Goal: Use online tool/utility: Utilize a website feature to perform a specific function

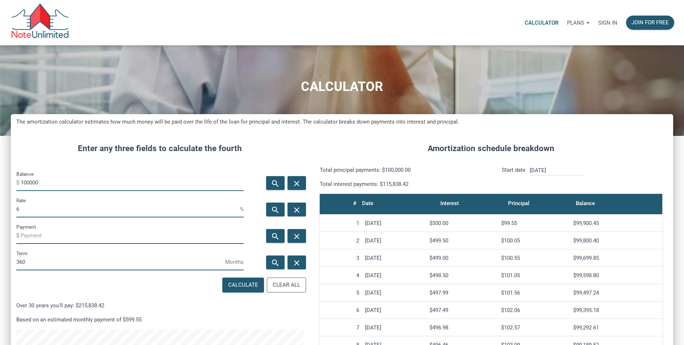
scroll to position [397, 662]
click at [42, 180] on input "100000" at bounding box center [132, 183] width 223 height 16
type input "3520000"
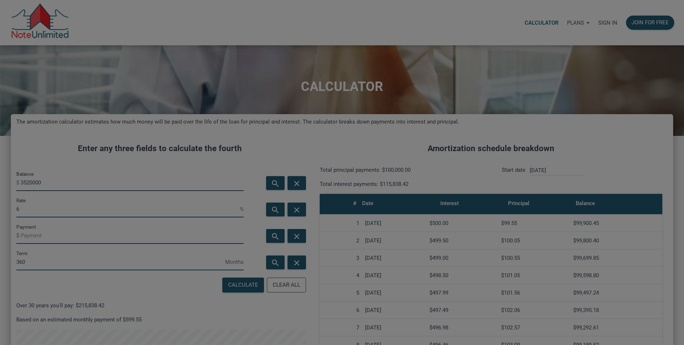
scroll to position [397, 668]
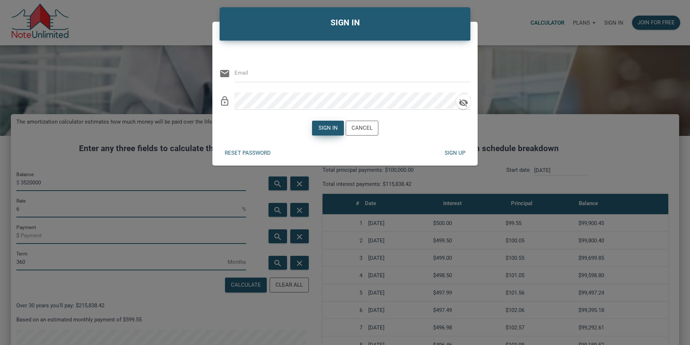
type input "[EMAIL_ADDRESS][DOMAIN_NAME]"
click at [324, 129] on div "Sign in" at bounding box center [327, 128] width 19 height 8
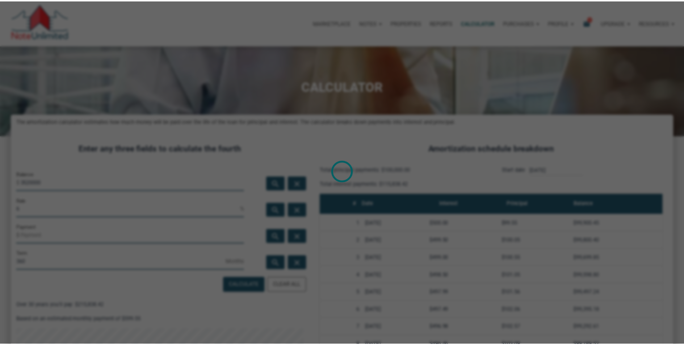
scroll to position [361747, 361481]
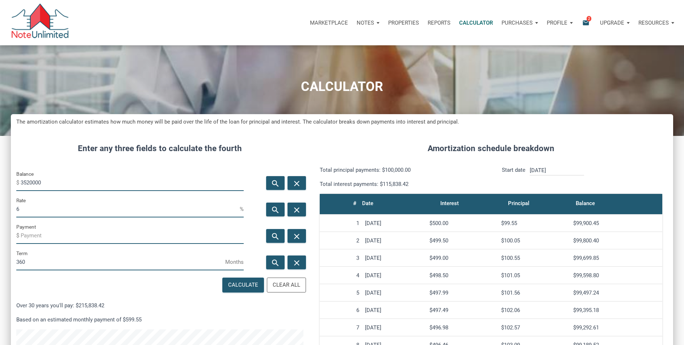
click at [42, 209] on input "6" at bounding box center [127, 209] width 223 height 16
type input "3"
click at [225, 290] on div "Calculate" at bounding box center [243, 285] width 41 height 14
type input "-14840.46"
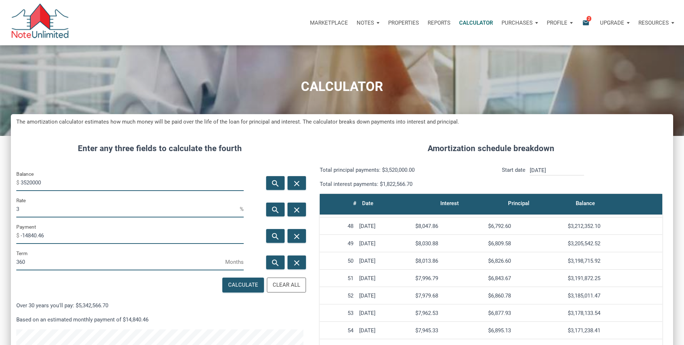
scroll to position [814, 0]
click at [26, 209] on input "3" at bounding box center [127, 209] width 223 height 16
type input "3"
click at [52, 234] on input "-14840.46" at bounding box center [132, 235] width 223 height 16
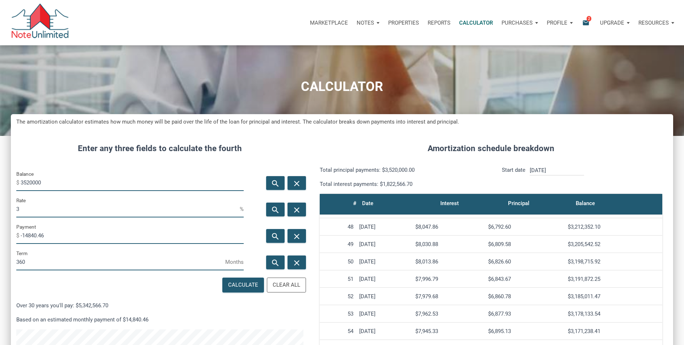
click at [52, 234] on input "-14840.46" at bounding box center [132, 235] width 223 height 16
click at [58, 237] on input "-14840.46" at bounding box center [132, 235] width 223 height 16
click at [58, 236] on input "-14840.46" at bounding box center [132, 235] width 223 height 16
type input "-"
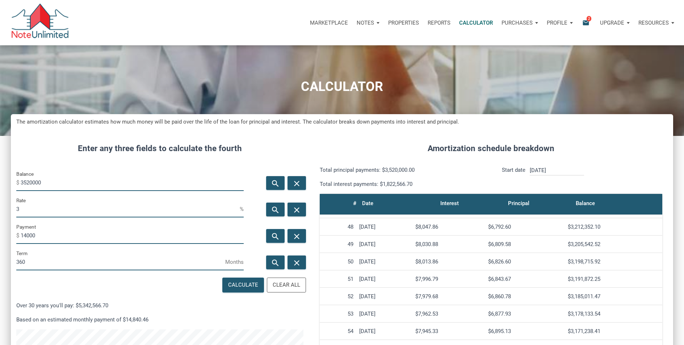
type input "-14000"
click at [26, 207] on input "3" at bounding box center [127, 209] width 223 height 16
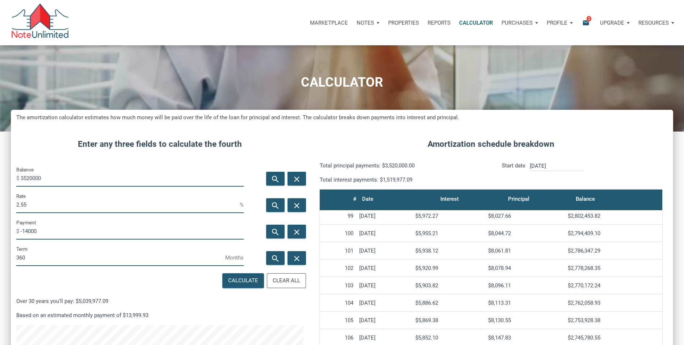
scroll to position [1684, 0]
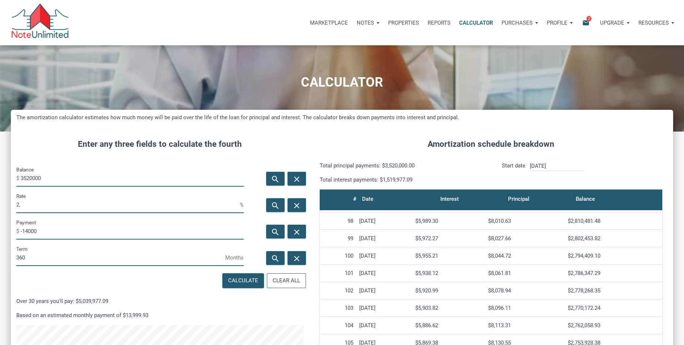
type input "2"
type input "3"
click at [78, 226] on input "-14000" at bounding box center [132, 231] width 223 height 16
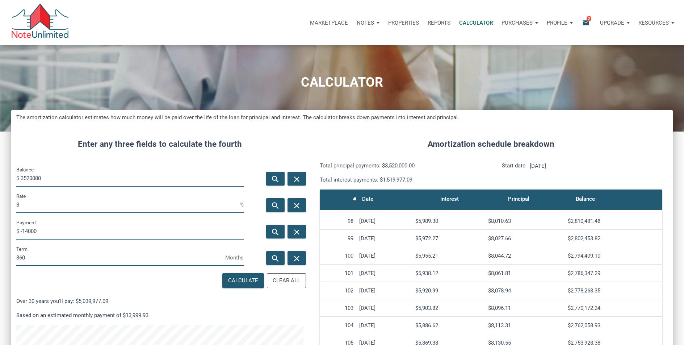
click at [78, 226] on input "-14000" at bounding box center [132, 231] width 223 height 16
click at [243, 283] on div "Calculate" at bounding box center [243, 280] width 30 height 8
type input "-14840.46"
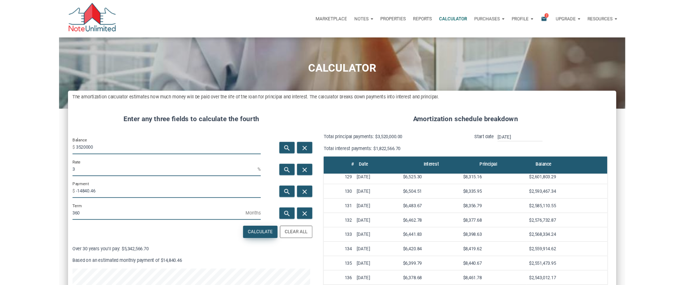
scroll to position [2351, 0]
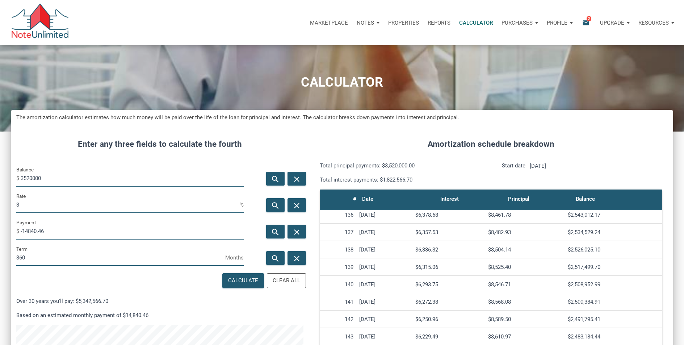
click at [30, 204] on input "3" at bounding box center [127, 205] width 223 height 16
click at [73, 176] on input "3520000" at bounding box center [132, 178] width 223 height 16
click at [32, 203] on input "3" at bounding box center [127, 205] width 223 height 16
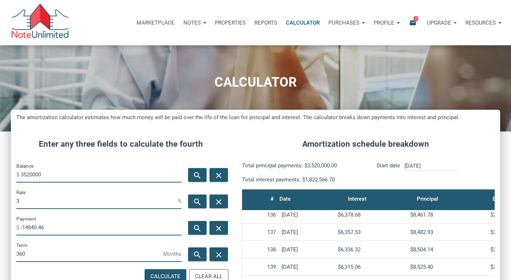
scroll to position [361796, 361655]
click at [56, 180] on input "3520000" at bounding box center [101, 174] width 161 height 16
click at [56, 179] on input "3520000" at bounding box center [101, 174] width 161 height 16
type input "3900000"
click at [92, 176] on input "3900000" at bounding box center [101, 174] width 161 height 16
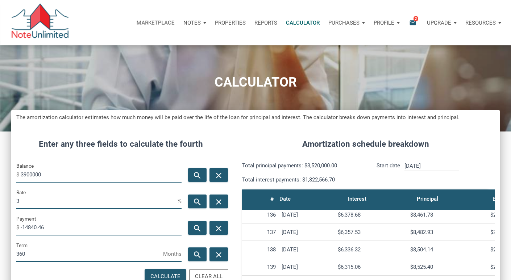
click at [92, 176] on input "3900000" at bounding box center [101, 174] width 161 height 16
type input "3"
type input "3520000"
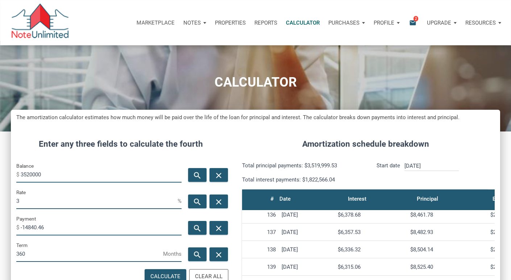
click at [97, 197] on input "3" at bounding box center [96, 201] width 161 height 16
type input "3"
click at [93, 229] on input "-14840.46" at bounding box center [101, 227] width 161 height 16
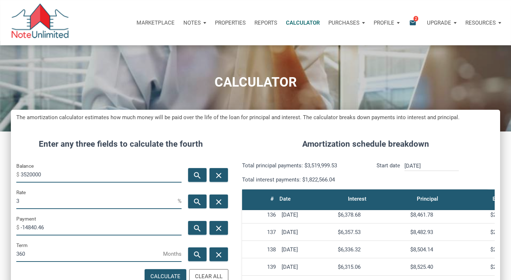
click at [93, 229] on input "-14840.46" at bounding box center [101, 227] width 161 height 16
click at [83, 174] on input "3520000" at bounding box center [101, 174] width 161 height 16
paste input "$3,380,691"
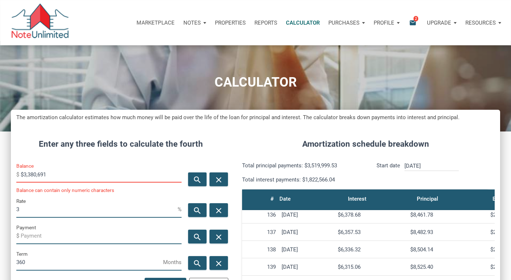
scroll to position [356, 489]
click at [38, 175] on input "$3,380,691" at bounding box center [101, 174] width 161 height 16
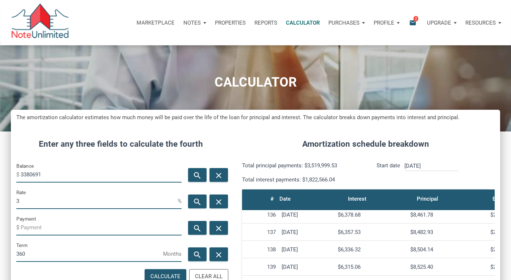
scroll to position [361796, 361655]
type input "3380691"
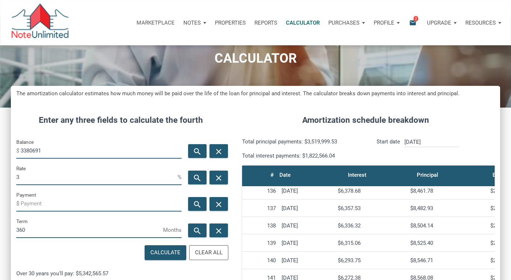
scroll to position [28, 0]
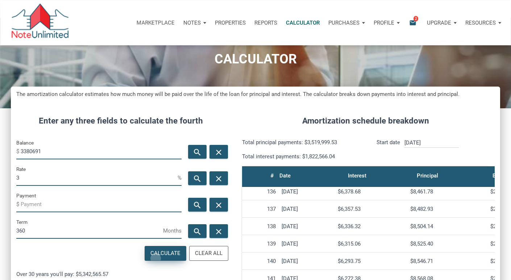
click at [156, 259] on div "Calculate" at bounding box center [165, 253] width 41 height 14
type input "-14253.13"
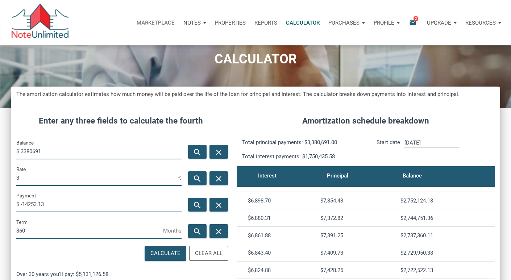
scroll to position [1713, 0]
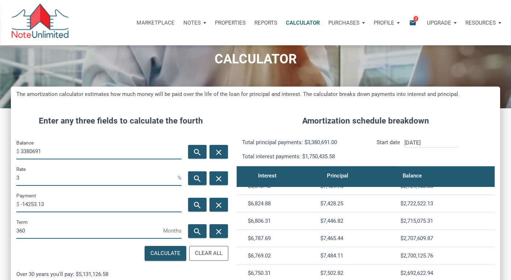
click at [80, 181] on input "3" at bounding box center [96, 177] width 161 height 16
type input "3"
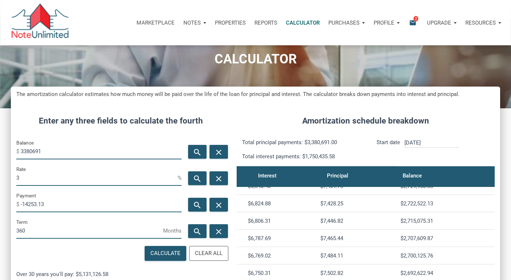
click at [89, 202] on input "-14253.13" at bounding box center [101, 204] width 161 height 16
type input "-"
click at [33, 182] on input "3" at bounding box center [96, 177] width 161 height 16
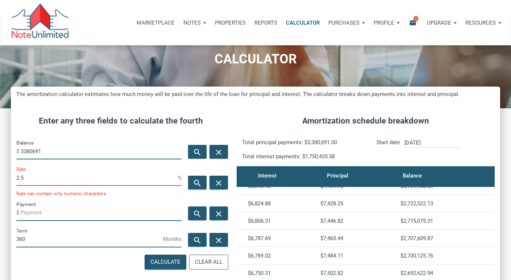
scroll to position [361796, 361655]
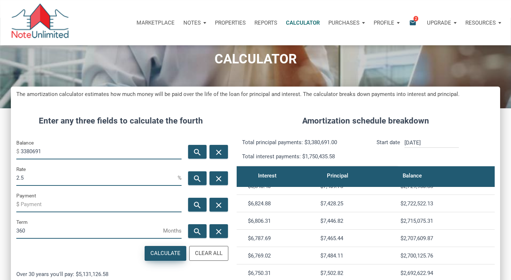
type input "2.5"
click at [155, 253] on div "Calculate" at bounding box center [165, 253] width 30 height 8
type input "-13357.82"
click at [408, 226] on td "$2,671,658.47" at bounding box center [445, 220] width 97 height 17
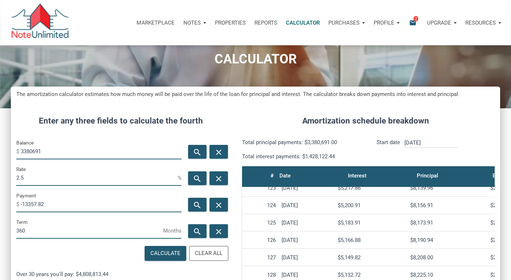
scroll to position [0, 90]
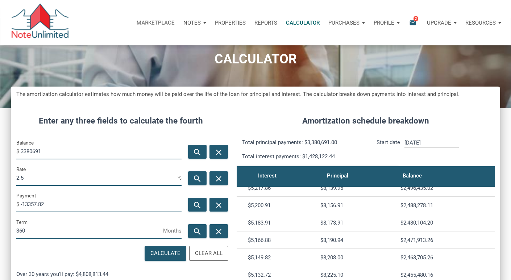
drag, startPoint x: 403, startPoint y: 204, endPoint x: 435, endPoint y: 204, distance: 32.2
click at [438, 205] on div "$2,488,278.11" at bounding box center [446, 205] width 92 height 7
copy div "$2,488,278.11"
click at [49, 153] on input "3380691" at bounding box center [101, 151] width 161 height 16
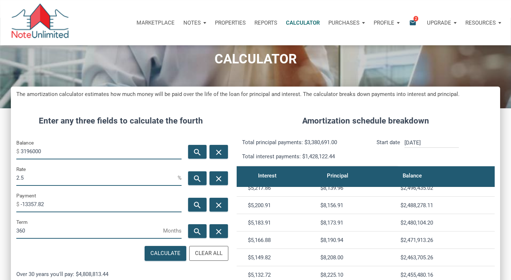
type input "3380691.84"
click at [100, 149] on input "3380691.84" at bounding box center [101, 151] width 161 height 16
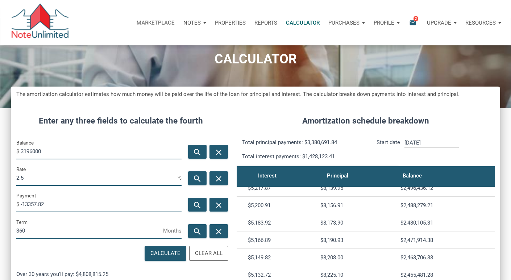
type input "3196000"
click at [79, 207] on input "-13357.82" at bounding box center [101, 204] width 161 height 16
click at [47, 203] on input "-13357.82" at bounding box center [101, 204] width 161 height 16
click at [48, 204] on input "-13357.82" at bounding box center [101, 204] width 161 height 16
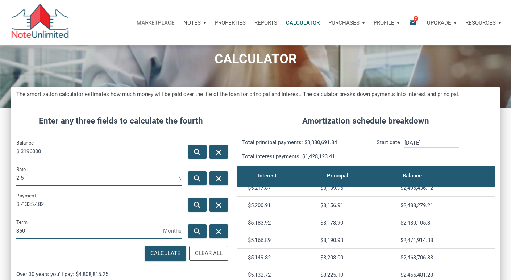
click at [48, 204] on input "-13357.82" at bounding box center [101, 204] width 161 height 16
click at [162, 255] on div "Calculate" at bounding box center [165, 253] width 30 height 8
type input "-12628.06"
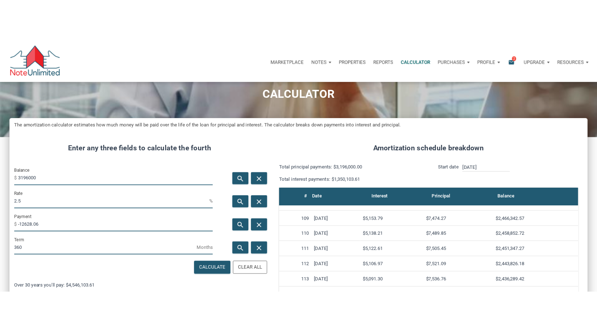
scroll to position [1872, 0]
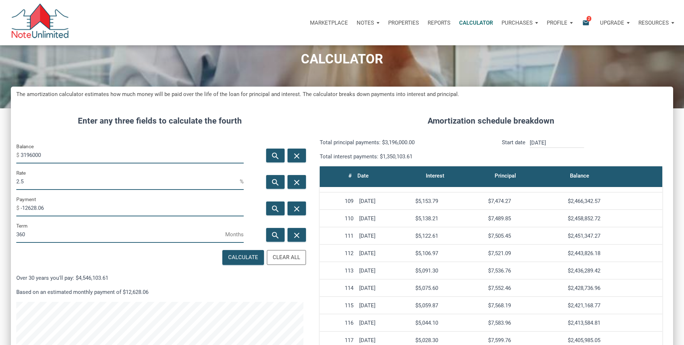
drag, startPoint x: 570, startPoint y: 218, endPoint x: 603, endPoint y: 223, distance: 33.2
click at [603, 223] on td "$2,458,852.72" at bounding box center [613, 218] width 97 height 17
copy div "$2,458,852.72"
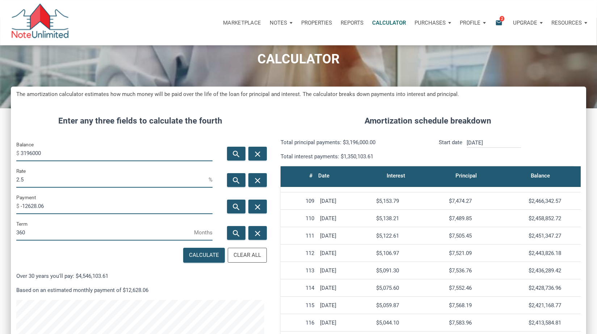
scroll to position [361771, 361568]
